Goal: Transaction & Acquisition: Subscribe to service/newsletter

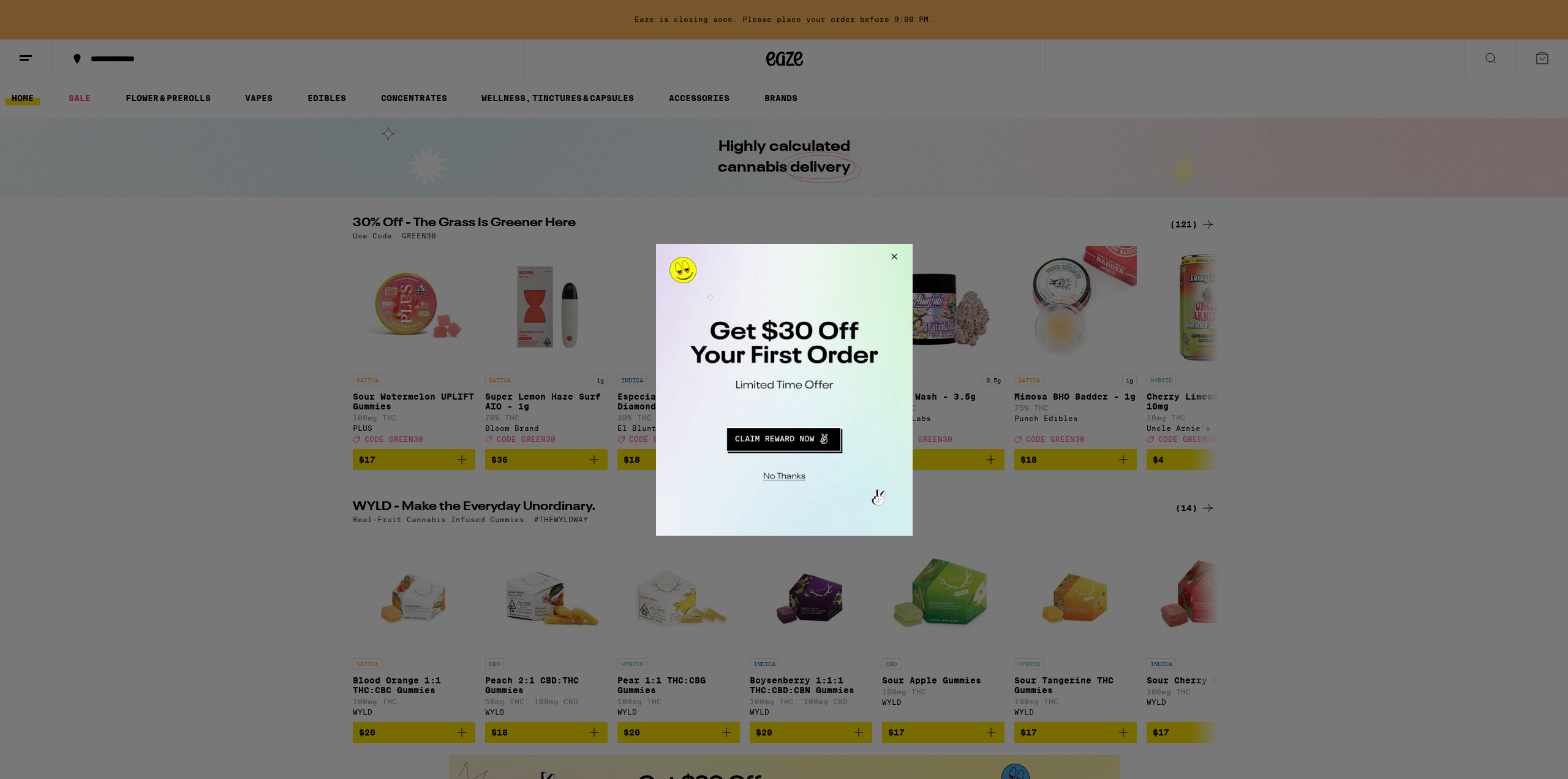
click at [784, 446] on button "Redirect to URL" at bounding box center [783, 437] width 213 height 29
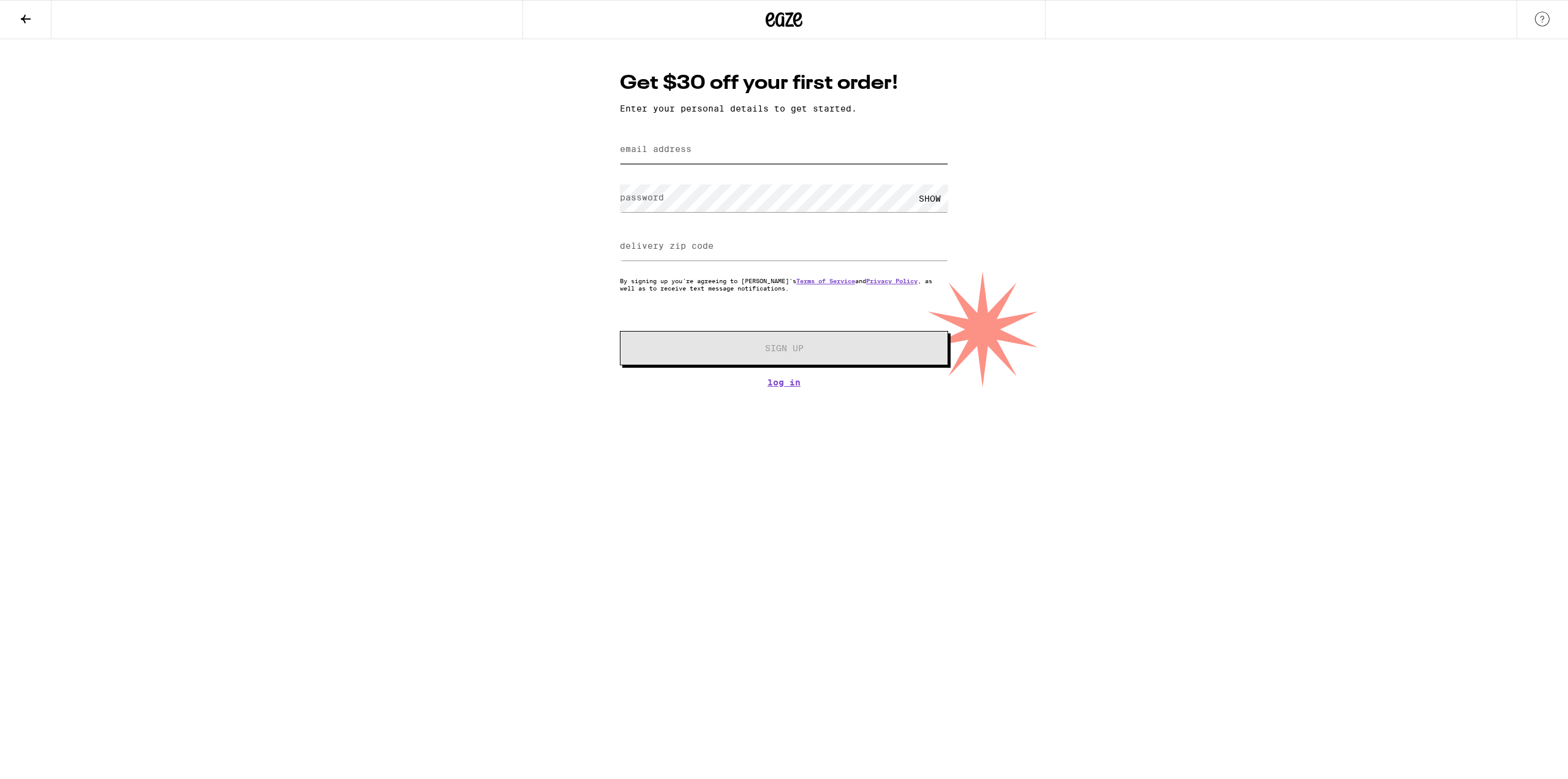
drag, startPoint x: 712, startPoint y: 156, endPoint x: 705, endPoint y: 164, distance: 10.6
click at [712, 156] on input "email address" at bounding box center [783, 150] width 328 height 28
type input "[EMAIL_ADDRESS][DOMAIN_NAME]"
type input "90015"
click at [698, 153] on input "[EMAIL_ADDRESS][DOMAIN_NAME]" at bounding box center [783, 150] width 328 height 28
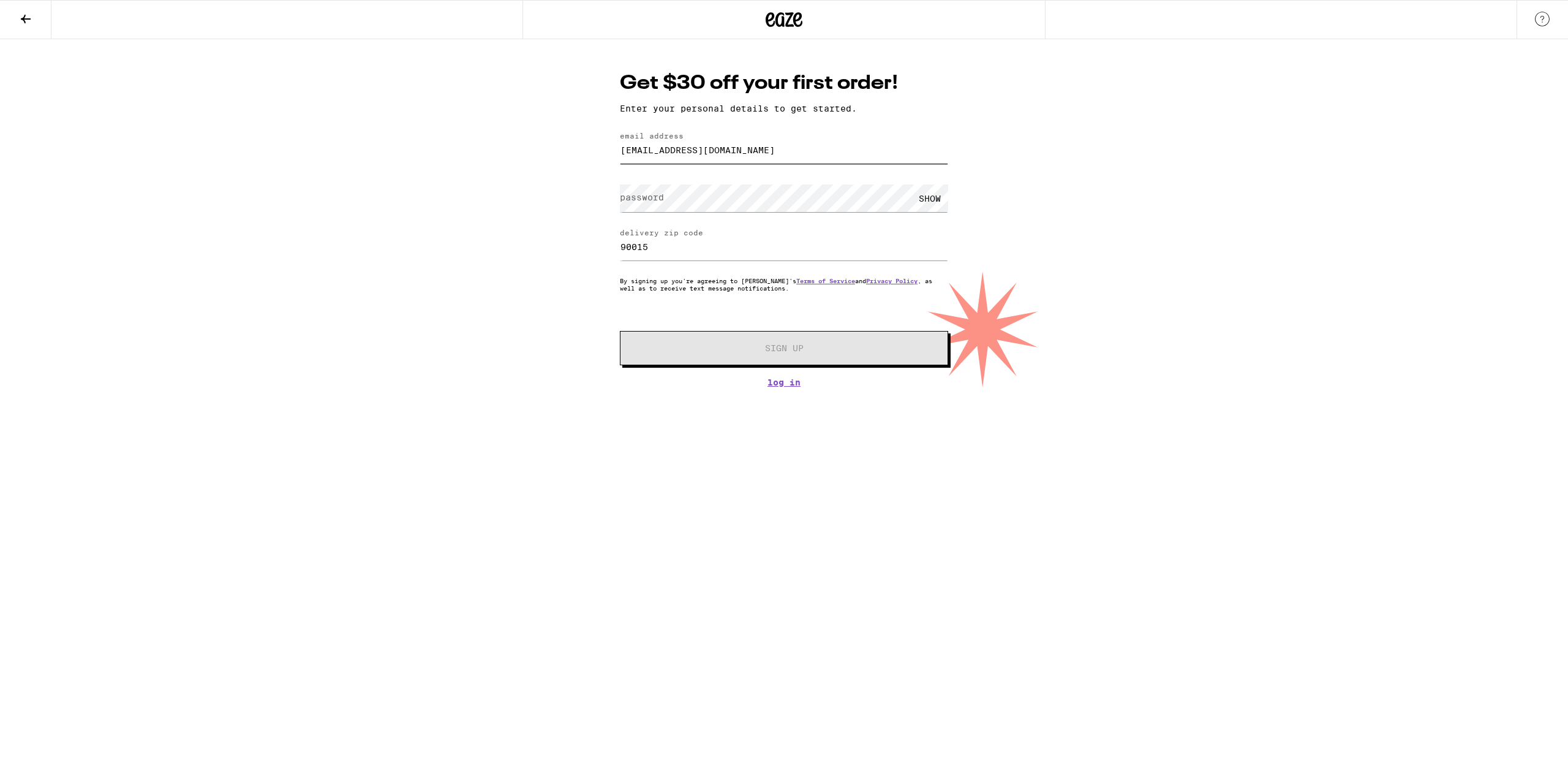
click at [693, 152] on input "[EMAIL_ADDRESS][DOMAIN_NAME]" at bounding box center [783, 150] width 328 height 28
click at [697, 150] on input "[EMAIL_ADDRESS][DOMAIN_NAME]" at bounding box center [783, 150] width 328 height 28
type input "[EMAIL_ADDRESS][DOMAIN_NAME]"
click at [490, 239] on div "Get $30 off your first order! Enter your personal details to get started. email…" at bounding box center [784, 213] width 1568 height 348
click at [926, 198] on div "SHOW" at bounding box center [930, 198] width 37 height 28
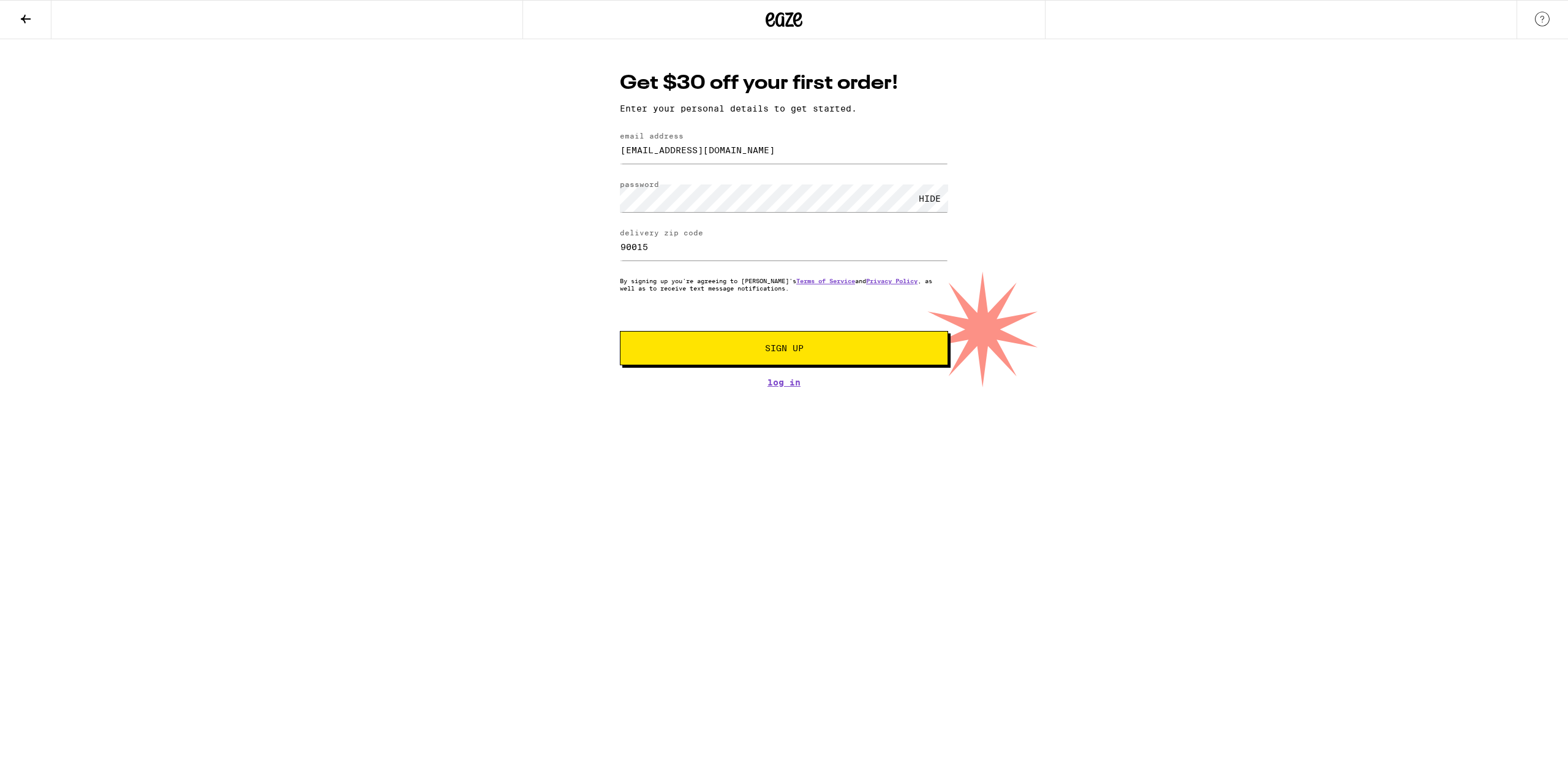
click at [733, 368] on div "Get $30 off your first order! Enter your personal details to get started. email…" at bounding box center [784, 228] width 353 height 317
click at [733, 355] on button "Sign Up" at bounding box center [783, 348] width 328 height 35
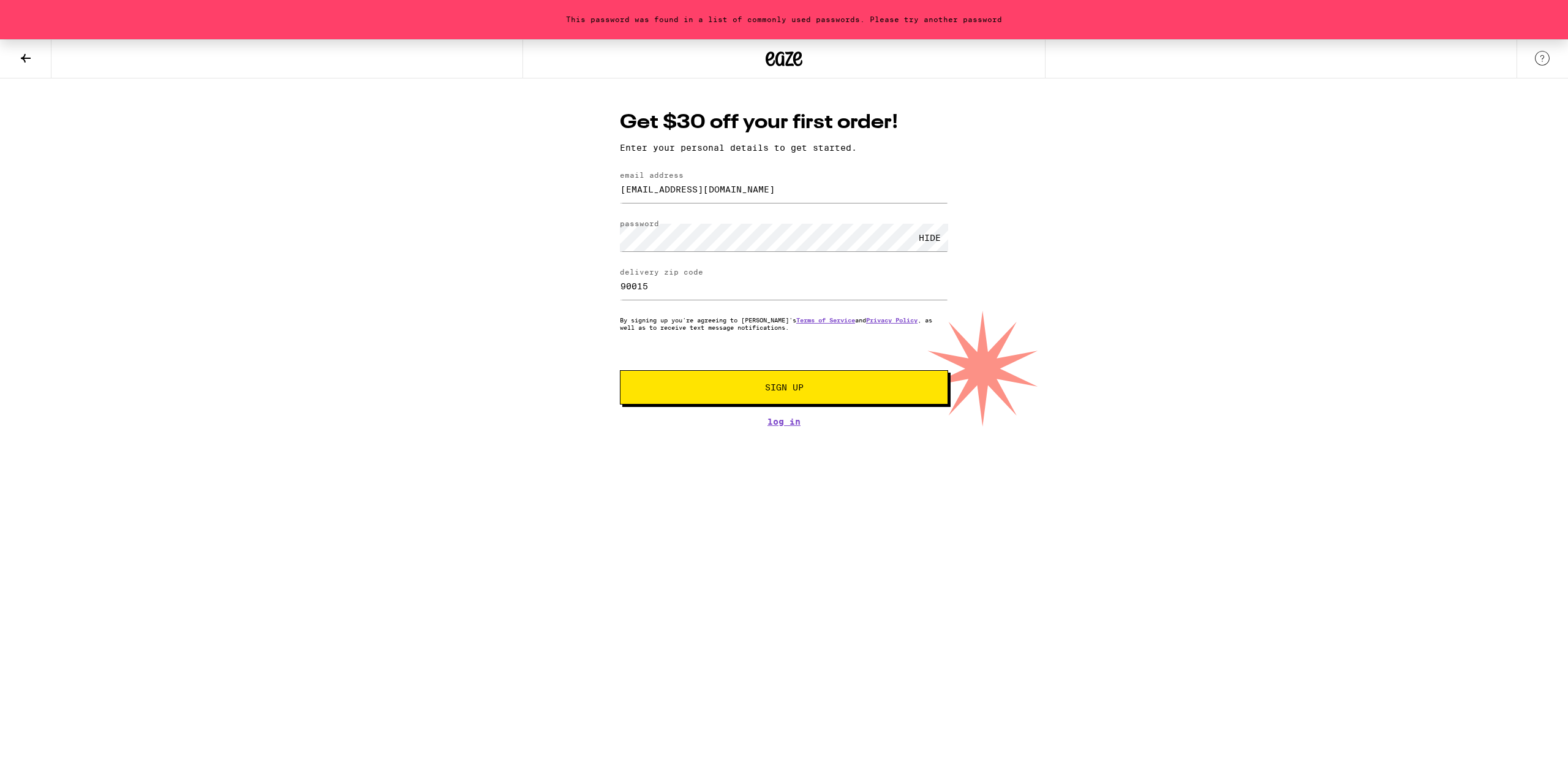
click at [716, 407] on div "Get $30 off your first order! Enter your personal details to get started. email…" at bounding box center [784, 268] width 353 height 317
click at [711, 391] on span "Sign Up" at bounding box center [784, 388] width 244 height 9
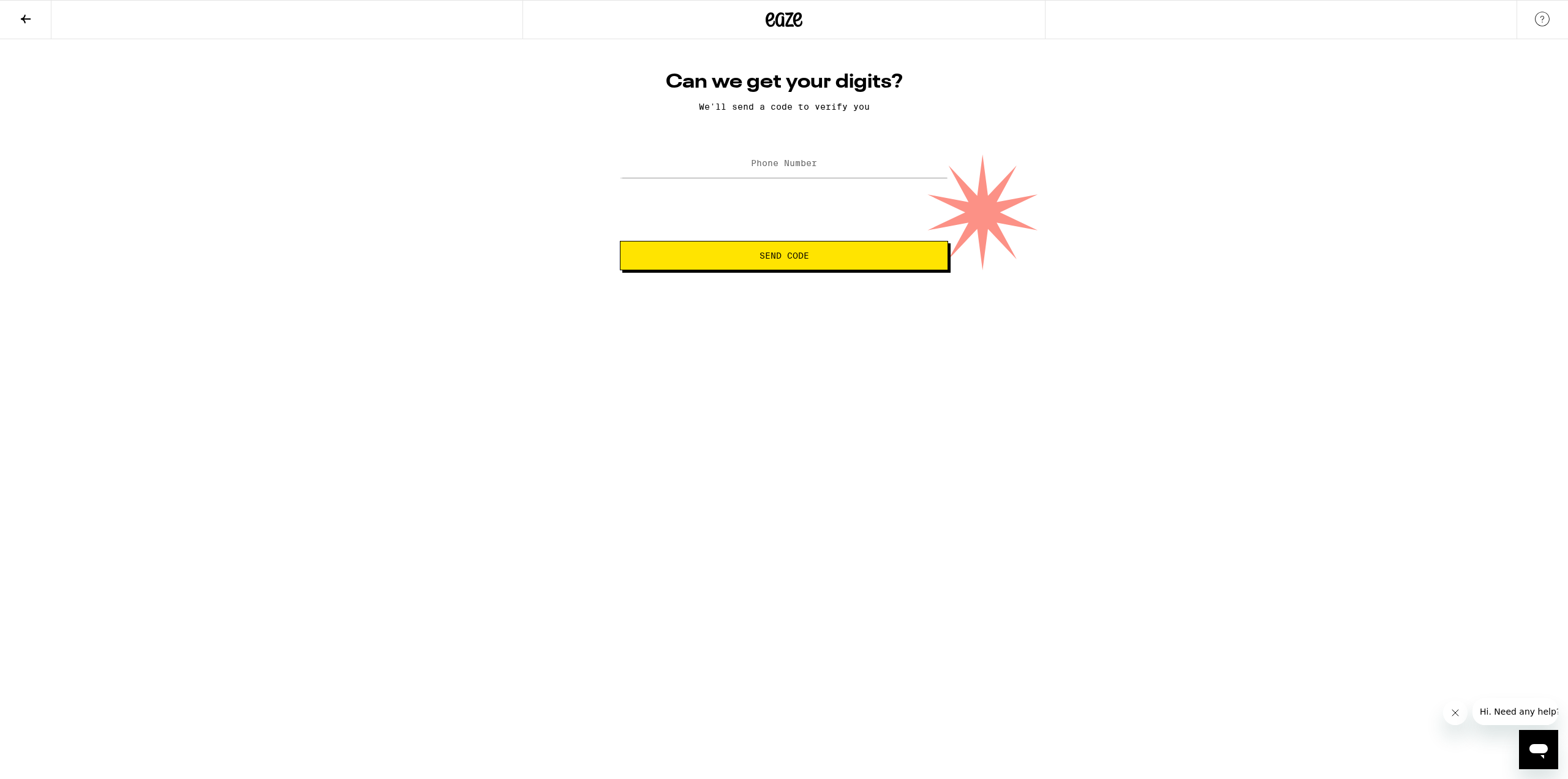
click at [799, 162] on label "Phone Number" at bounding box center [784, 162] width 66 height 10
type input "[PHONE_NUMBER]"
click at [400, 150] on div "Can we get your digits? We'll send a code to verify you Phone Number [PHONE_NUM…" at bounding box center [784, 154] width 1568 height 231
click at [774, 244] on button "Send Code" at bounding box center [783, 256] width 328 height 29
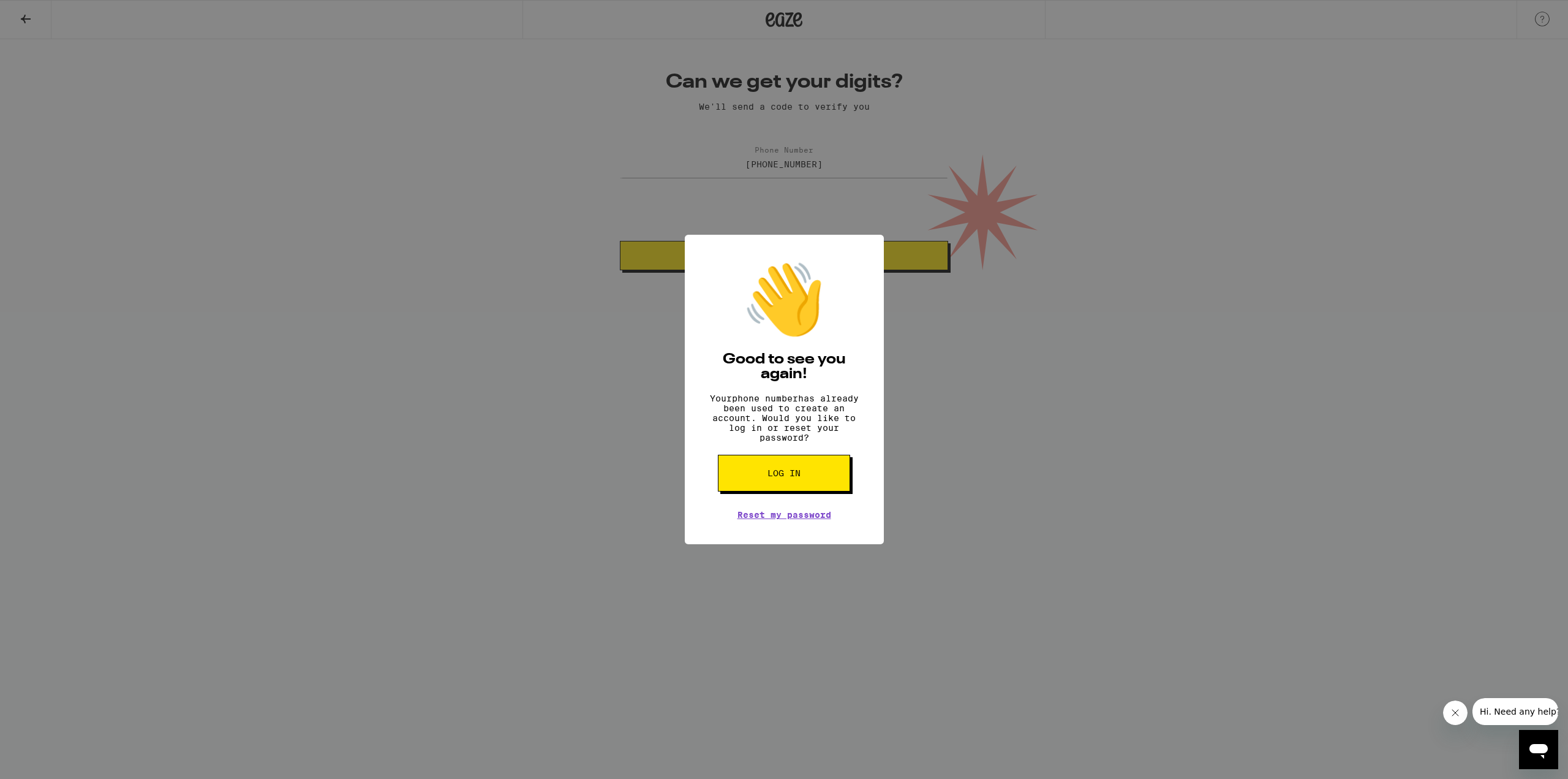
click at [772, 477] on span "Log in" at bounding box center [784, 473] width 33 height 9
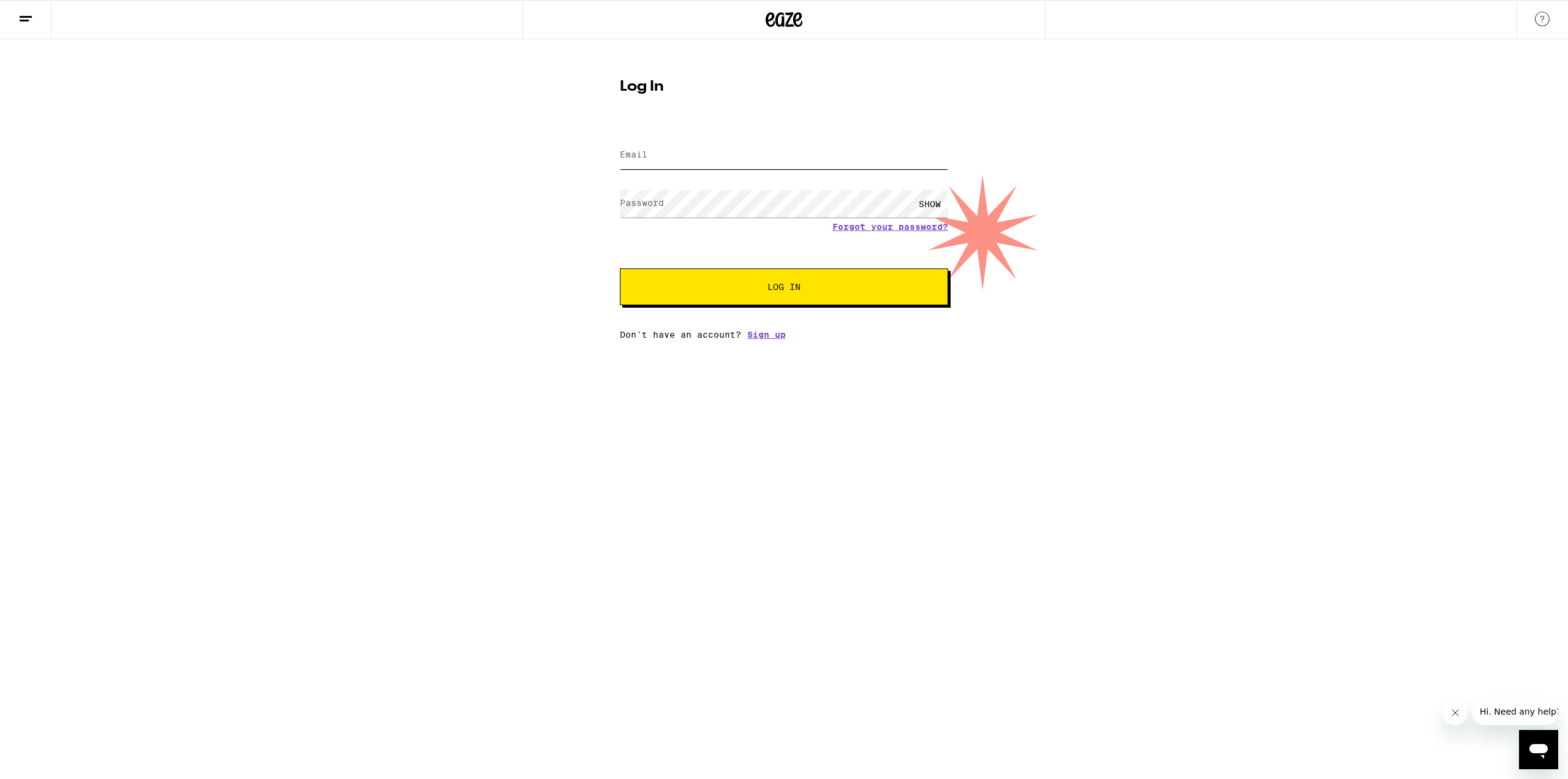
click at [694, 159] on input "Email" at bounding box center [783, 156] width 328 height 28
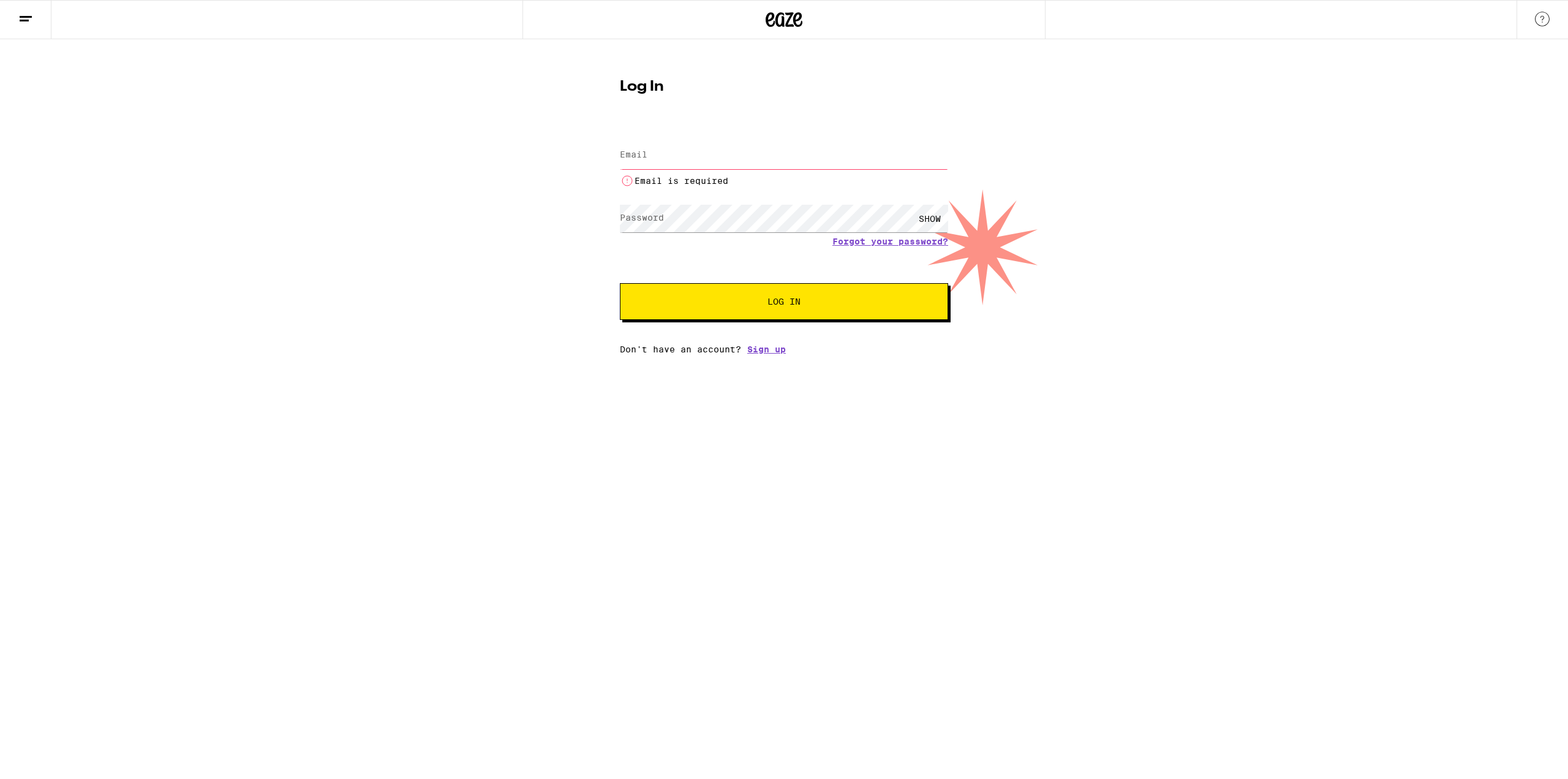
type input "[EMAIL_ADDRESS][DOMAIN_NAME]"
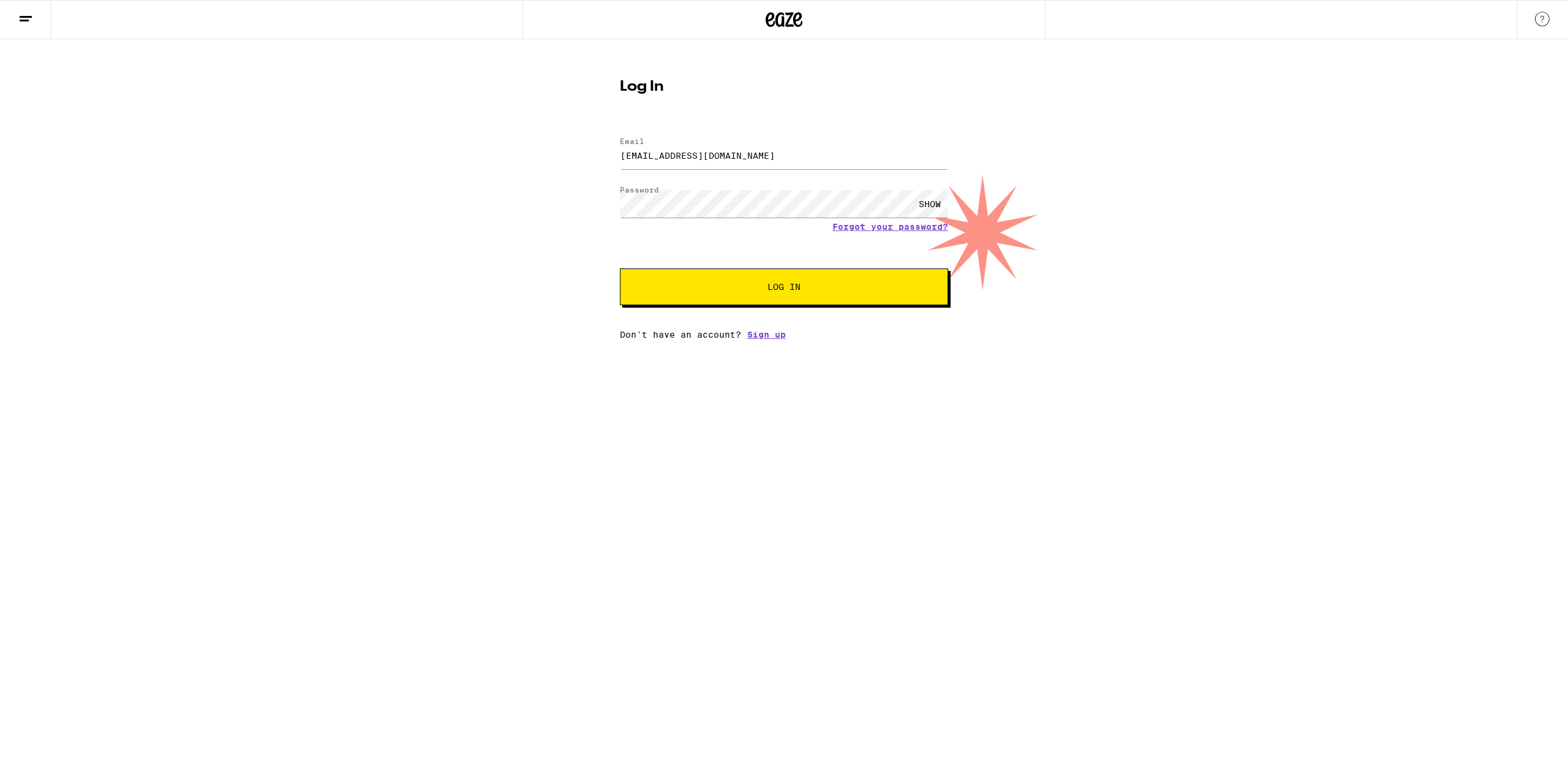
click at [805, 292] on button "Log In" at bounding box center [783, 286] width 328 height 37
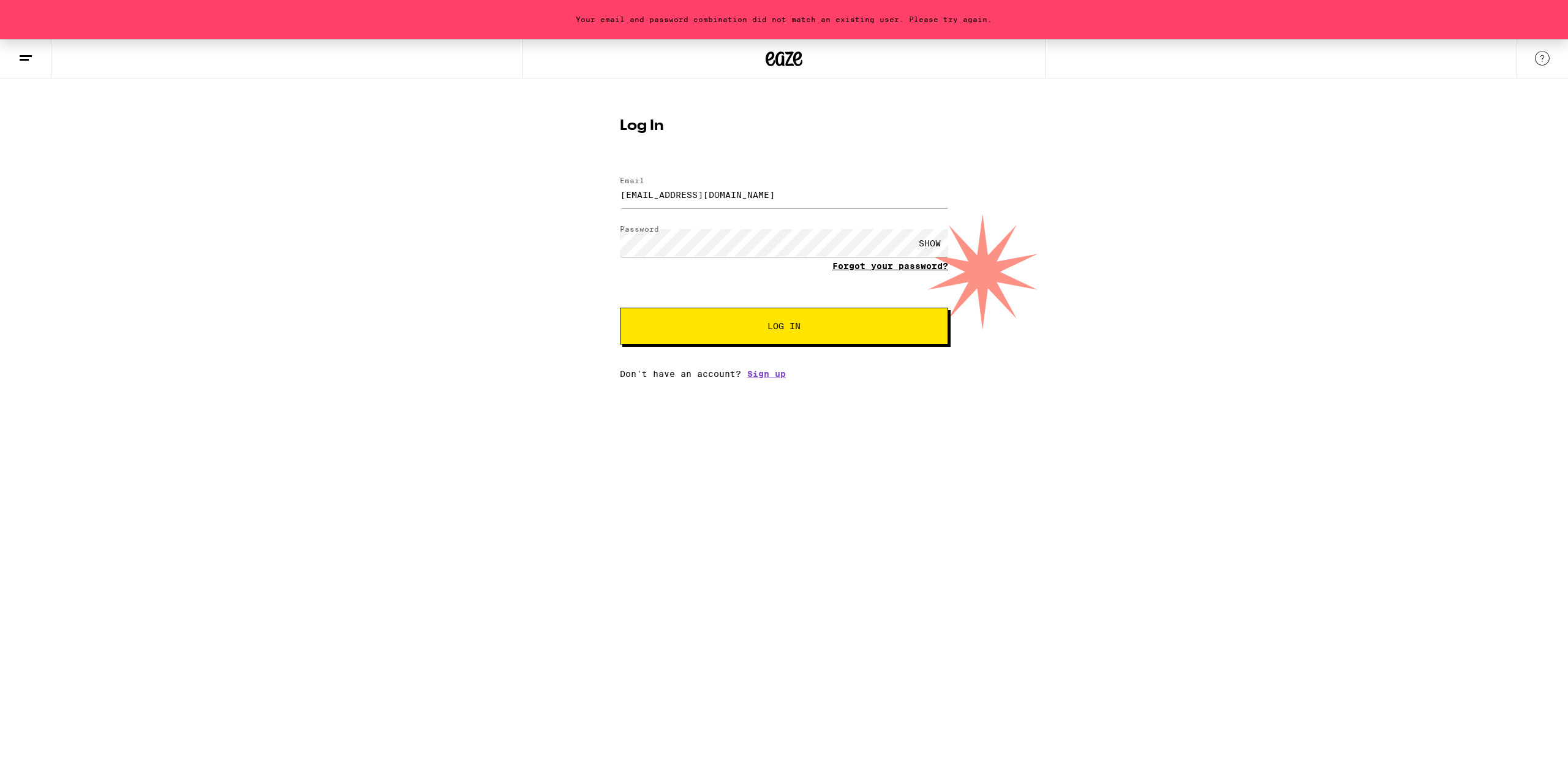
click at [885, 271] on link "Forgot your password?" at bounding box center [890, 265] width 116 height 10
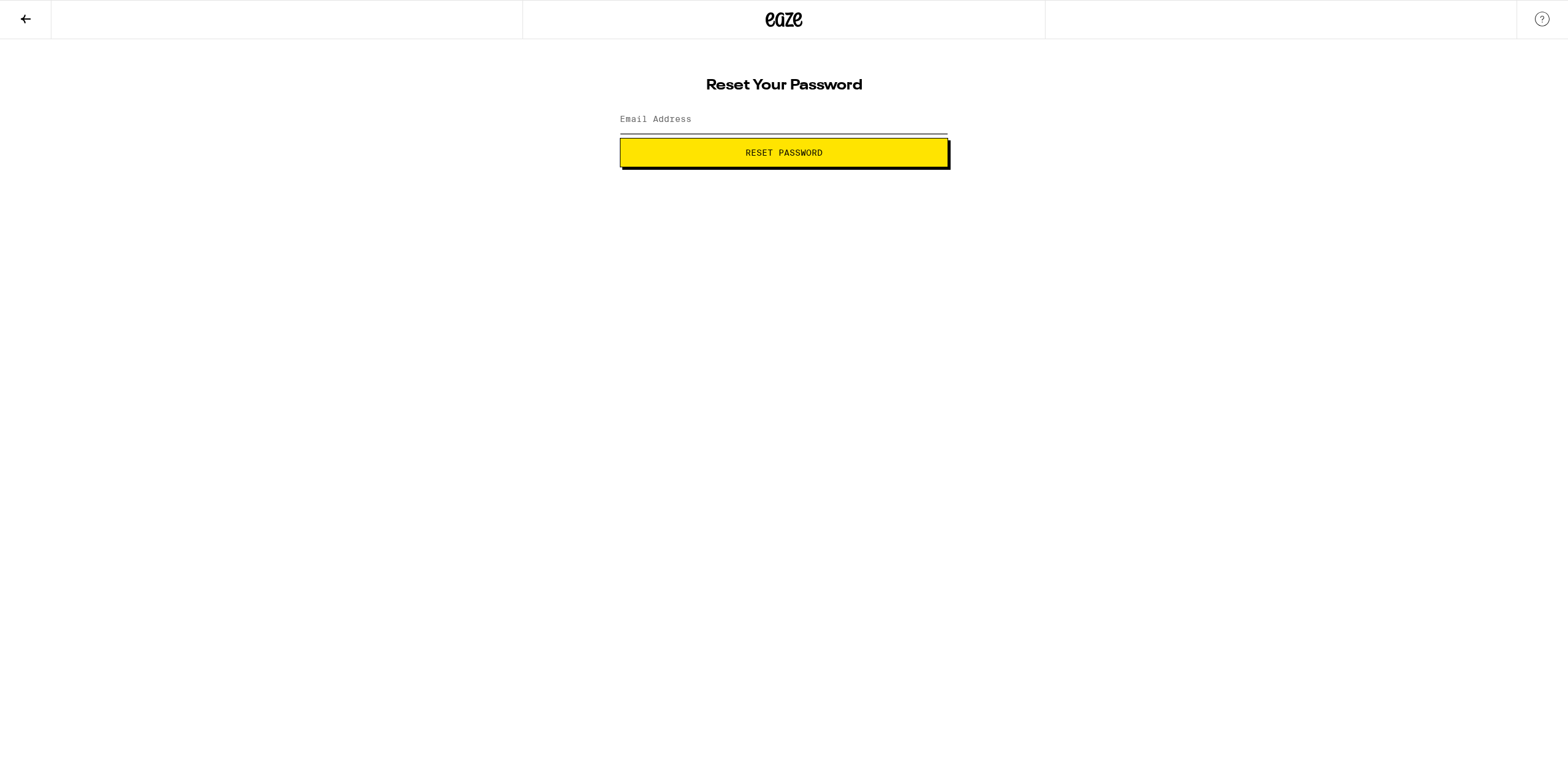
click at [643, 111] on input "Email Address" at bounding box center [783, 120] width 328 height 28
type input "[EMAIL_ADDRESS][DOMAIN_NAME]"
click at [727, 158] on button "Reset Password" at bounding box center [783, 153] width 328 height 29
